Goal: Task Accomplishment & Management: Use online tool/utility

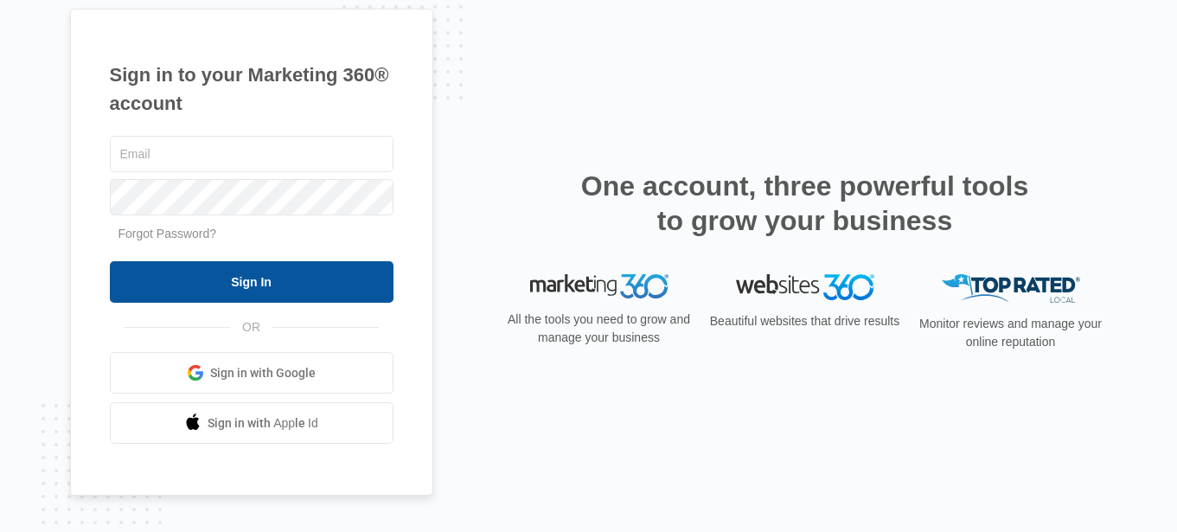
type input "[EMAIL_ADDRESS][DOMAIN_NAME]"
click at [353, 281] on input "Sign In" at bounding box center [252, 282] width 284 height 42
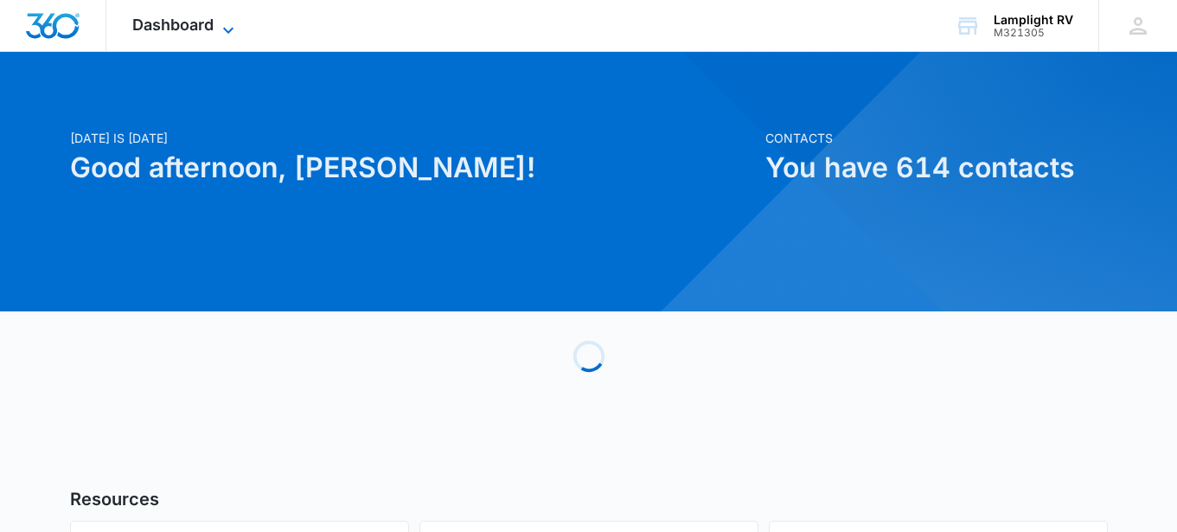
click at [234, 26] on icon at bounding box center [228, 30] width 21 height 21
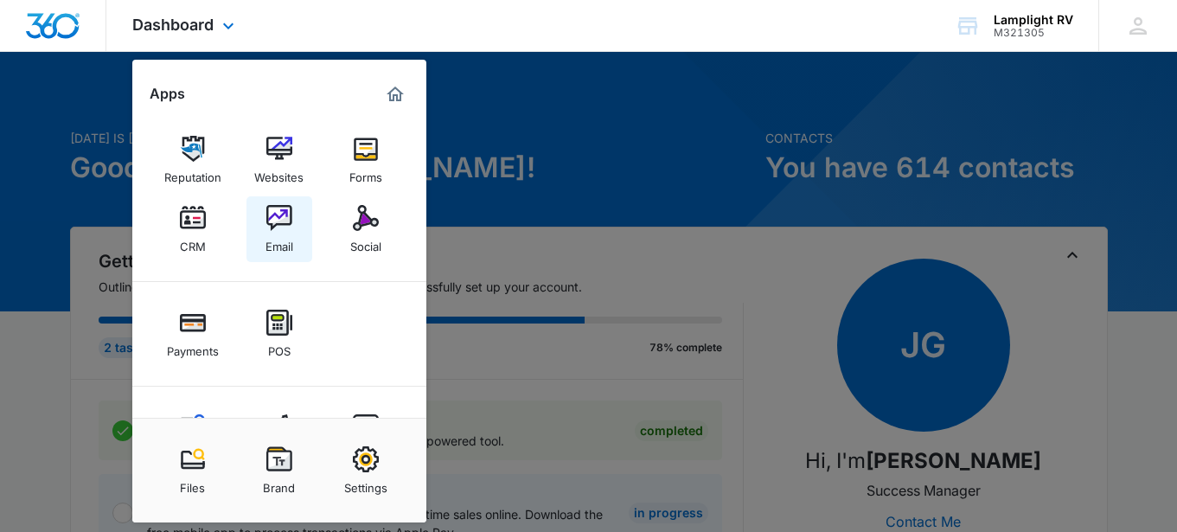
click at [281, 225] on img at bounding box center [279, 218] width 26 height 26
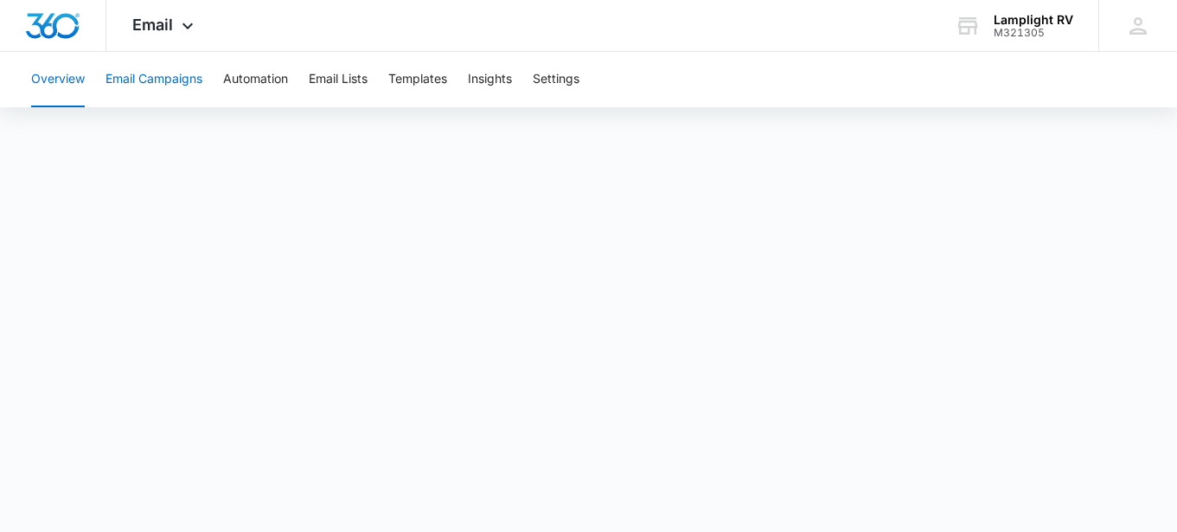
click at [192, 87] on button "Email Campaigns" at bounding box center [154, 79] width 97 height 55
